Goal: Information Seeking & Learning: Compare options

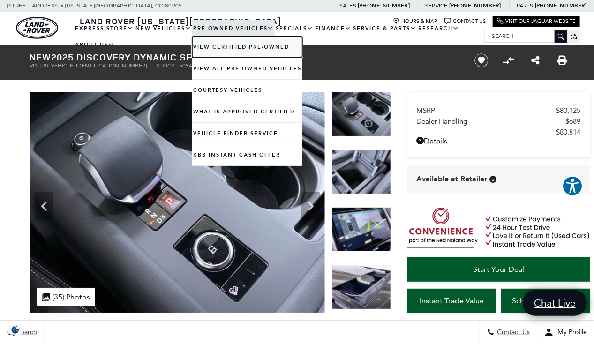
click at [243, 44] on link "View Certified Pre-Owned" at bounding box center [247, 47] width 110 height 21
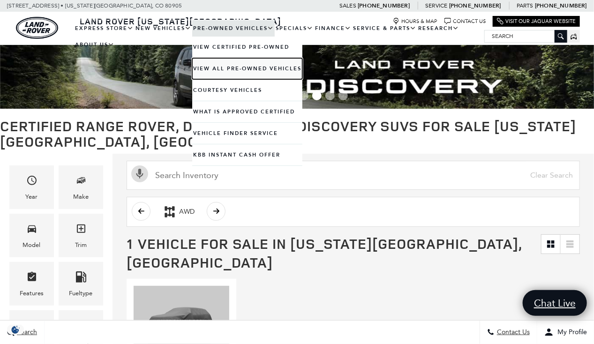
click at [246, 69] on link "View All Pre-Owned Vehicles" at bounding box center [247, 68] width 110 height 21
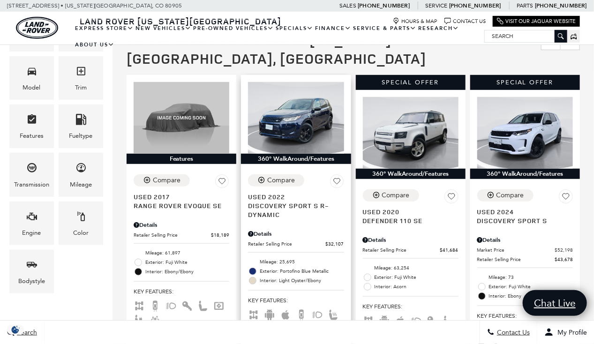
scroll to position [189, 0]
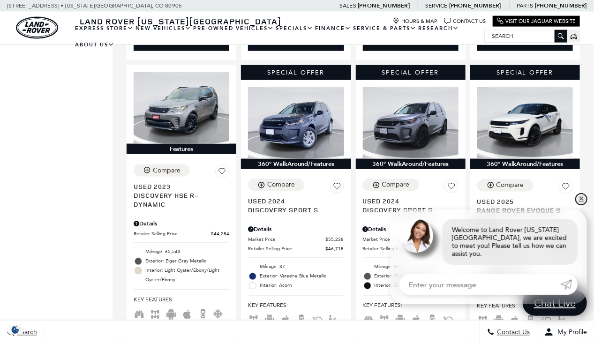
click at [583, 205] on link "✕" at bounding box center [581, 199] width 11 height 11
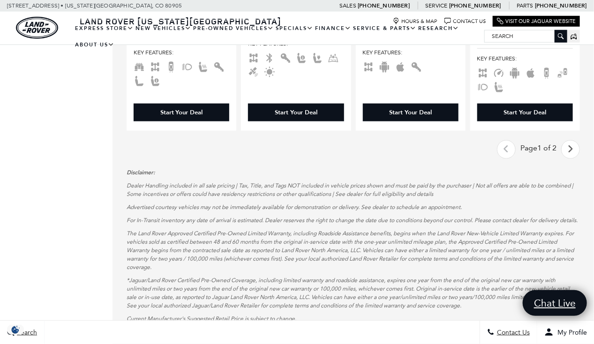
scroll to position [1700, 0]
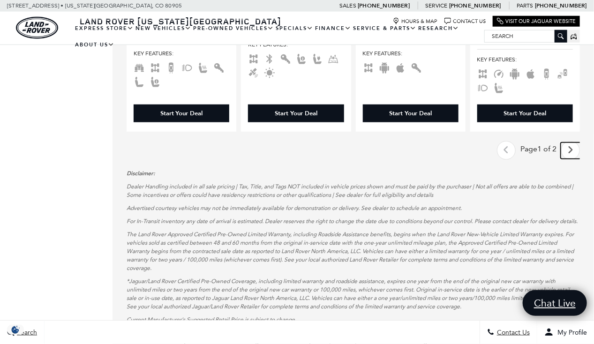
click at [574, 143] on icon "next page" at bounding box center [571, 150] width 6 height 15
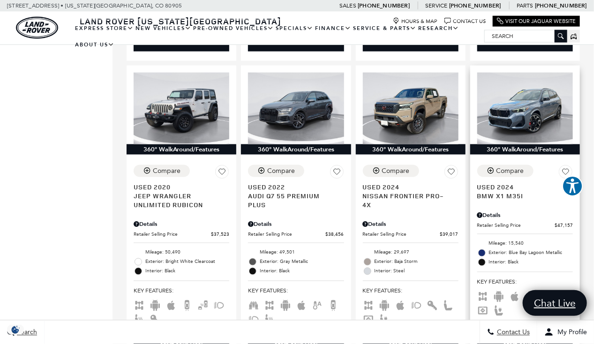
scroll to position [515, 0]
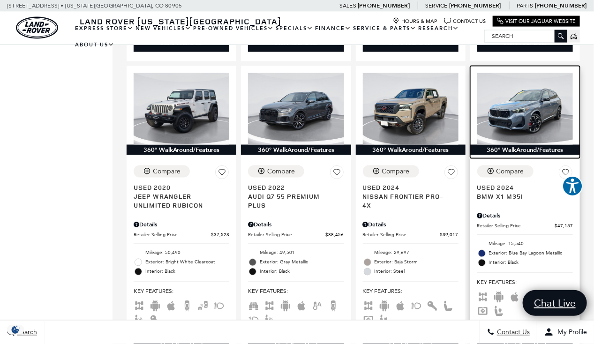
click at [546, 97] on img at bounding box center [525, 109] width 96 height 72
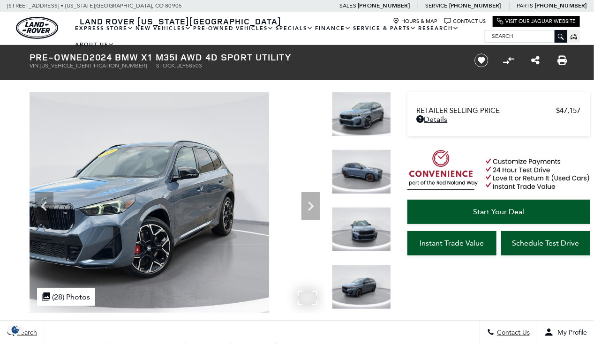
click at [164, 236] on img at bounding box center [121, 202] width 295 height 221
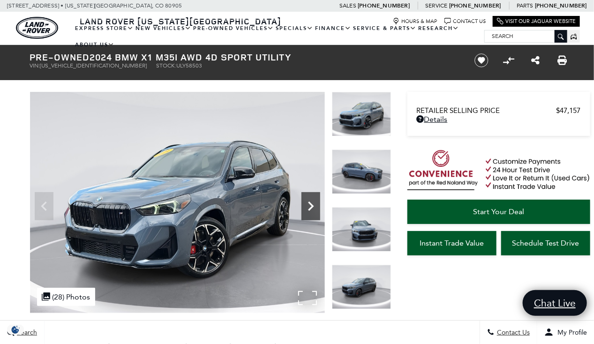
click at [306, 205] on icon "Next" at bounding box center [310, 206] width 19 height 19
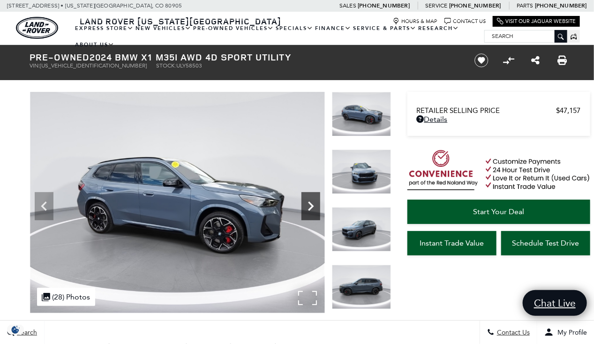
click at [306, 205] on icon "Next" at bounding box center [310, 206] width 19 height 19
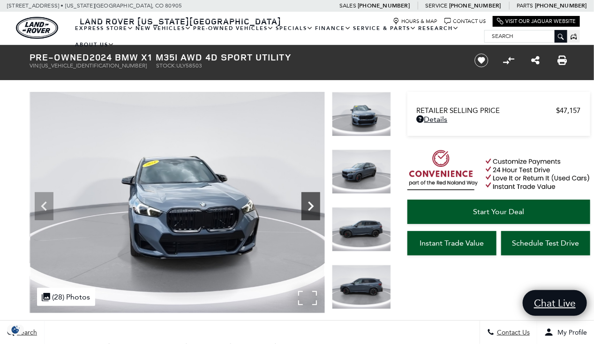
click at [306, 205] on icon "Next" at bounding box center [310, 206] width 19 height 19
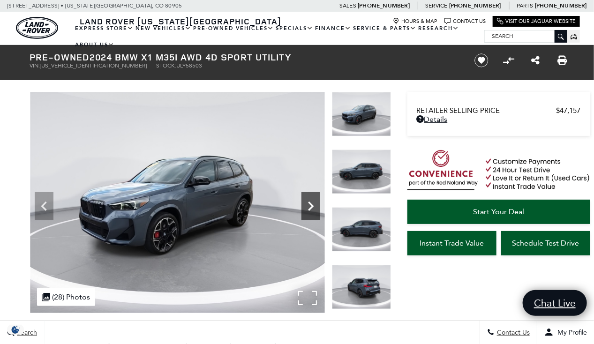
click at [306, 205] on icon "Next" at bounding box center [310, 206] width 19 height 19
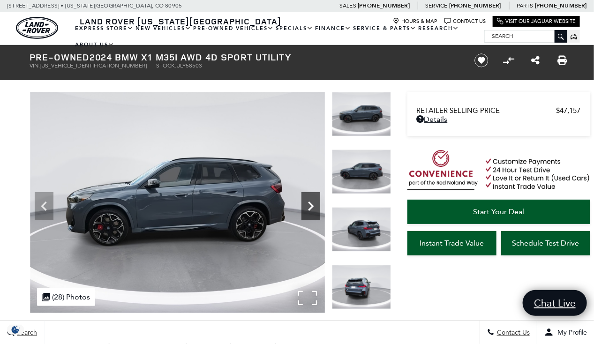
click at [306, 205] on icon "Next" at bounding box center [310, 206] width 19 height 19
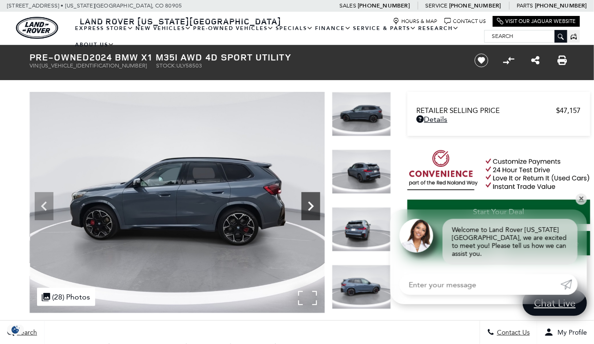
click at [306, 205] on icon "Next" at bounding box center [310, 206] width 19 height 19
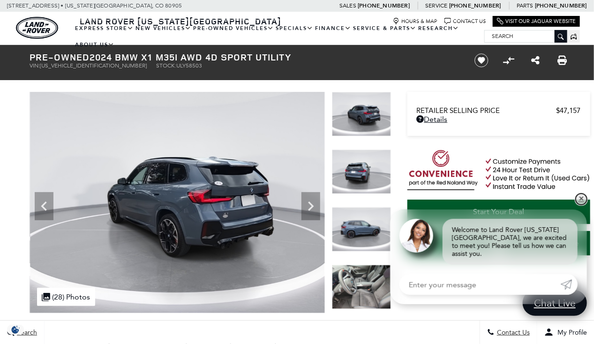
click at [583, 205] on link "✕" at bounding box center [581, 199] width 11 height 11
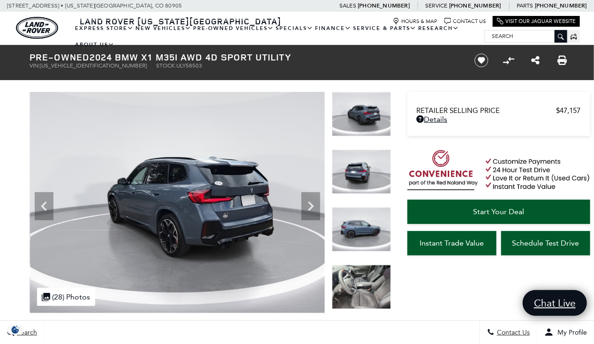
click at [309, 207] on icon "Next" at bounding box center [310, 206] width 19 height 19
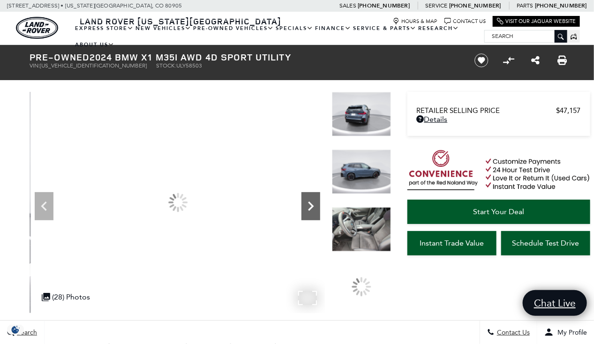
click at [310, 211] on icon "Next" at bounding box center [310, 206] width 19 height 19
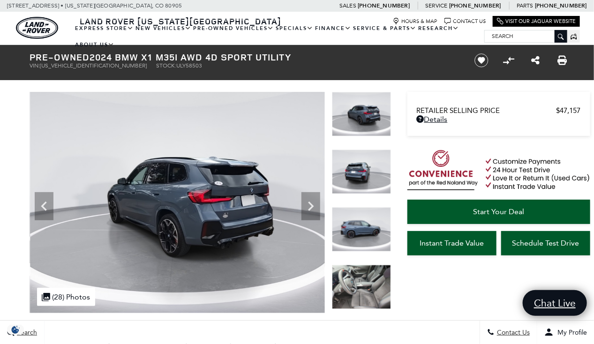
click at [368, 285] on img at bounding box center [361, 287] width 59 height 45
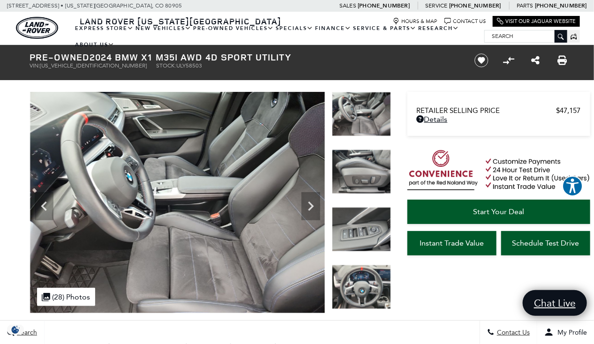
click at [359, 274] on img at bounding box center [361, 287] width 59 height 45
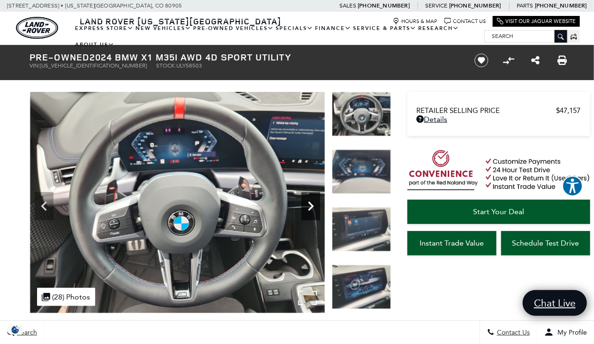
click at [312, 204] on icon "Next" at bounding box center [311, 206] width 6 height 9
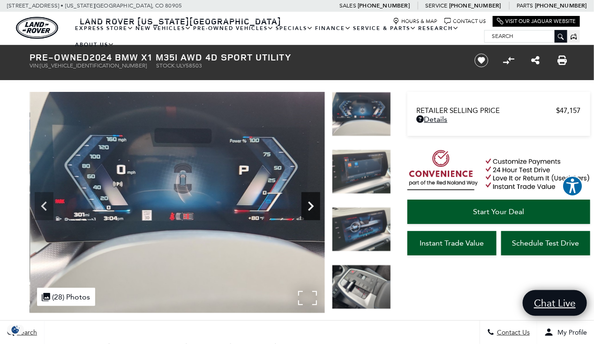
click at [312, 204] on icon "Next" at bounding box center [311, 206] width 6 height 9
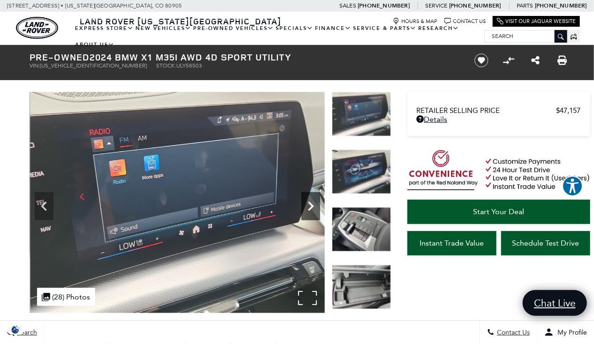
click at [312, 204] on icon "Next" at bounding box center [311, 206] width 6 height 9
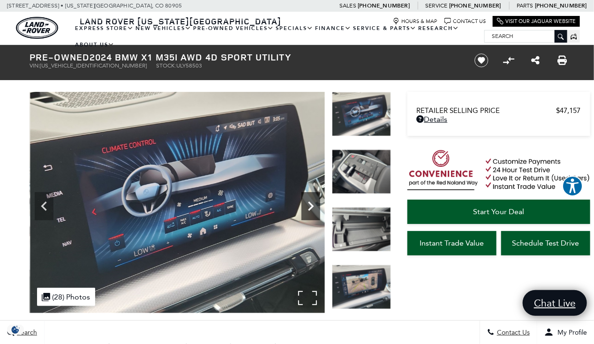
click at [312, 204] on icon "Next" at bounding box center [311, 206] width 6 height 9
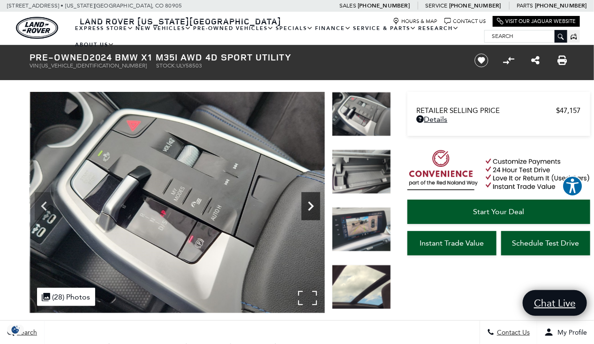
click at [312, 205] on icon "Next" at bounding box center [311, 206] width 6 height 9
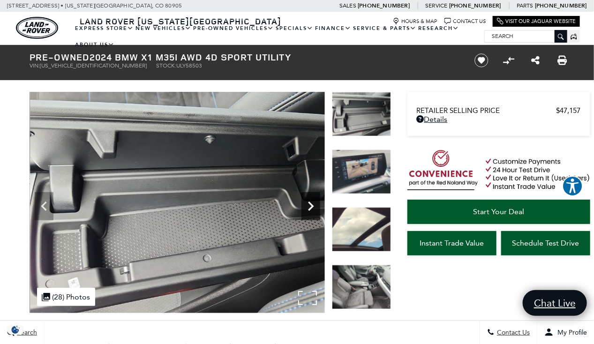
click at [312, 205] on icon "Next" at bounding box center [311, 206] width 6 height 9
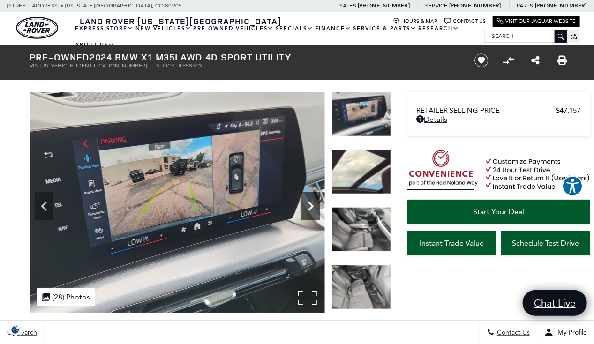
click at [312, 205] on icon "Next" at bounding box center [311, 206] width 6 height 9
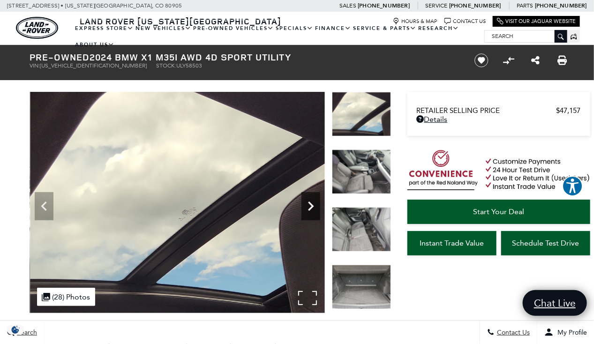
click at [312, 205] on icon "Next" at bounding box center [311, 206] width 6 height 9
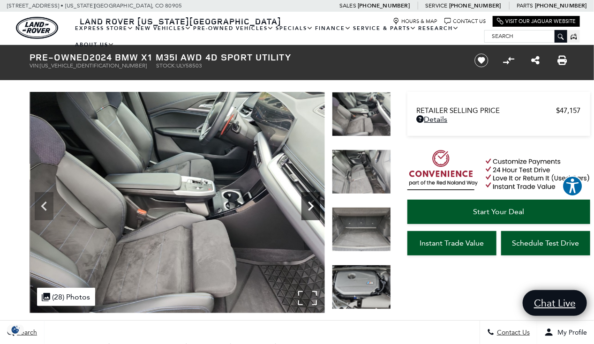
click at [312, 205] on icon "Next" at bounding box center [311, 206] width 6 height 9
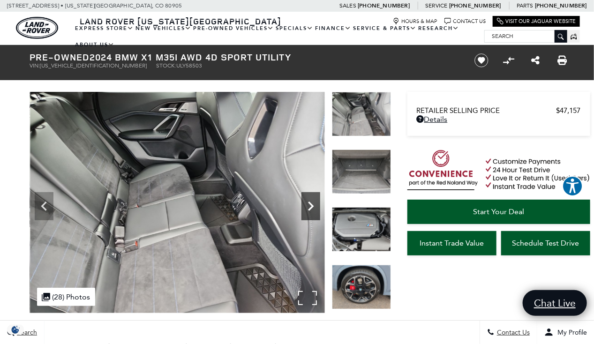
click at [312, 205] on icon "Next" at bounding box center [311, 206] width 6 height 9
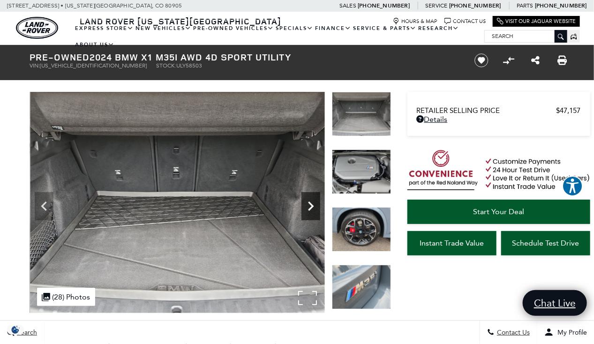
click at [312, 205] on icon "Next" at bounding box center [311, 206] width 6 height 9
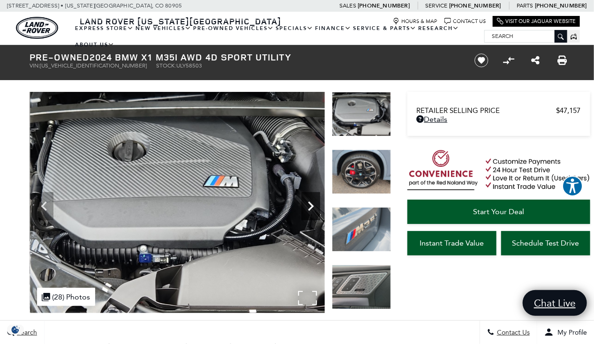
click at [312, 205] on icon "Next" at bounding box center [311, 206] width 6 height 9
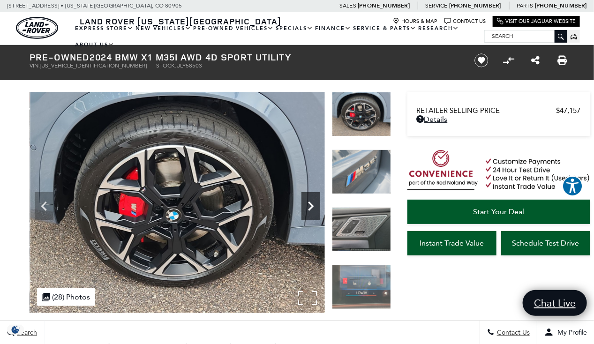
click at [312, 205] on icon "Next" at bounding box center [311, 206] width 6 height 9
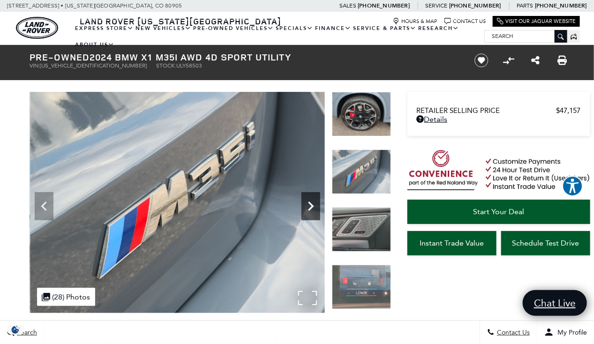
click at [316, 208] on icon "Next" at bounding box center [310, 206] width 19 height 19
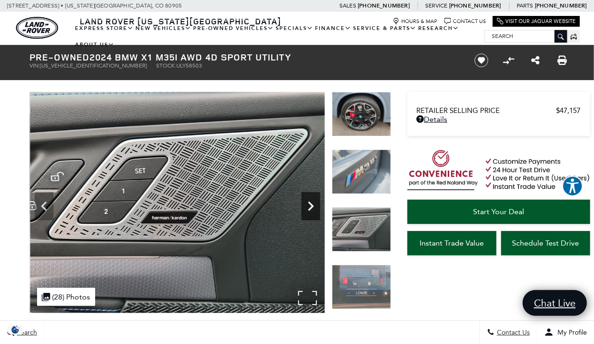
click at [316, 208] on icon "Next" at bounding box center [310, 206] width 19 height 19
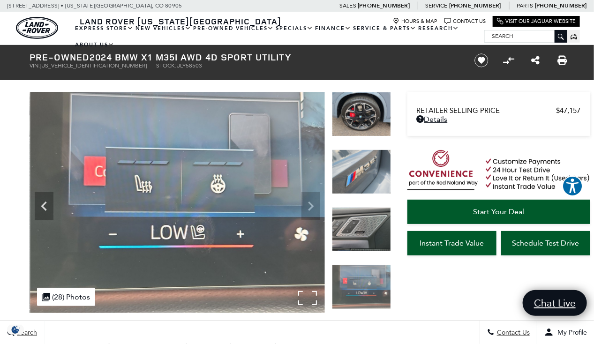
click at [316, 208] on img at bounding box center [177, 202] width 295 height 221
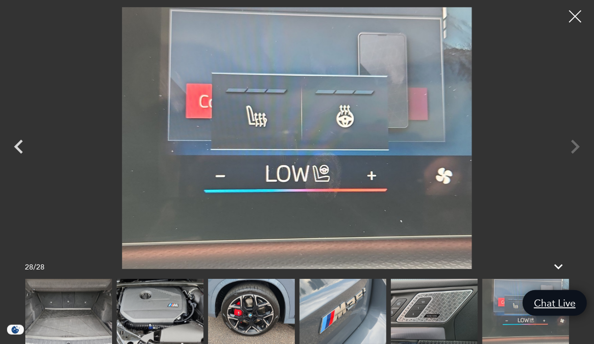
click at [578, 18] on div at bounding box center [575, 16] width 25 height 25
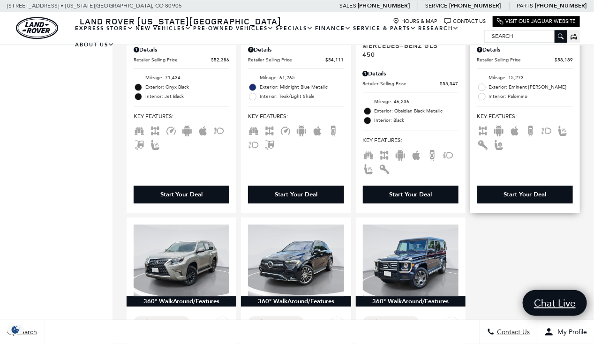
scroll to position [984, 0]
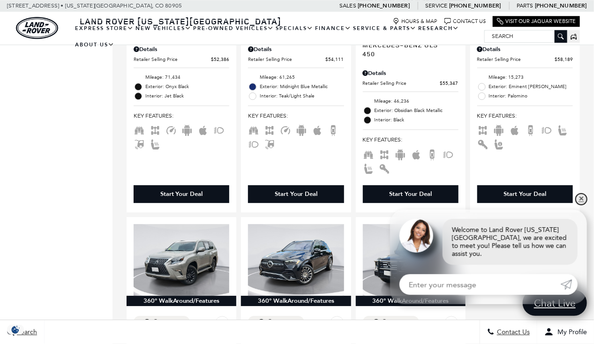
click at [581, 205] on link "✕" at bounding box center [581, 199] width 11 height 11
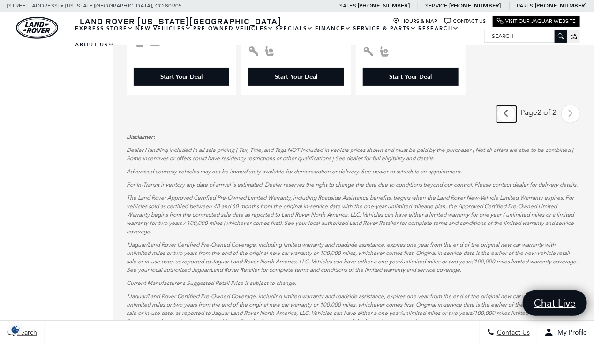
click at [514, 106] on link "Last" at bounding box center [506, 114] width 20 height 16
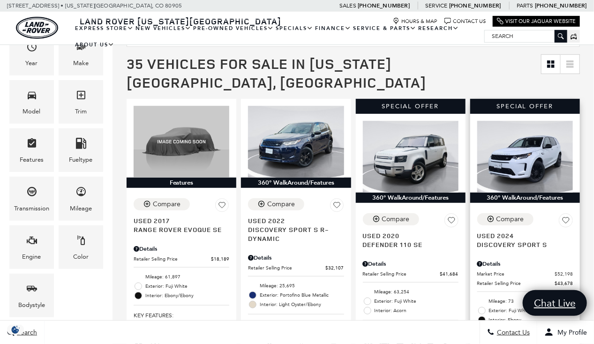
scroll to position [164, 0]
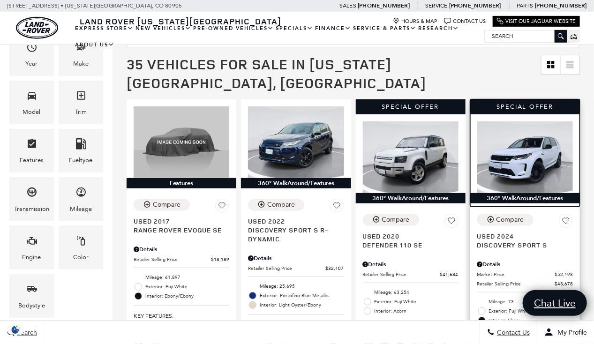
click at [547, 140] on img at bounding box center [525, 157] width 96 height 72
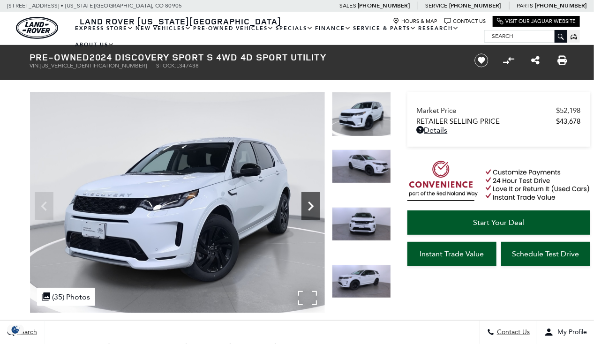
click at [309, 205] on icon "Next" at bounding box center [310, 206] width 19 height 19
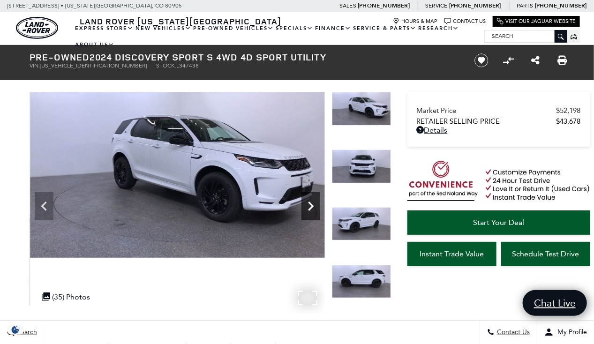
click at [309, 205] on icon "Next" at bounding box center [310, 206] width 19 height 19
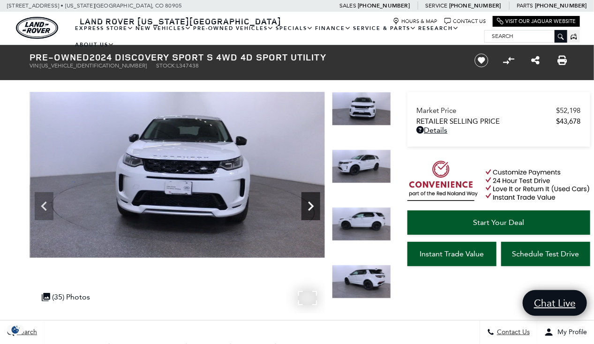
click at [309, 205] on icon "Next" at bounding box center [310, 206] width 19 height 19
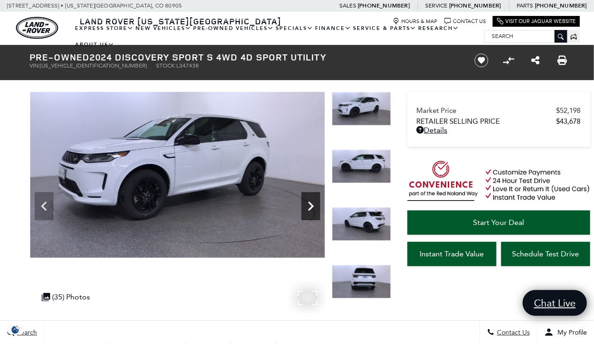
click at [313, 206] on icon "Next" at bounding box center [311, 206] width 6 height 9
